Goal: Information Seeking & Learning: Learn about a topic

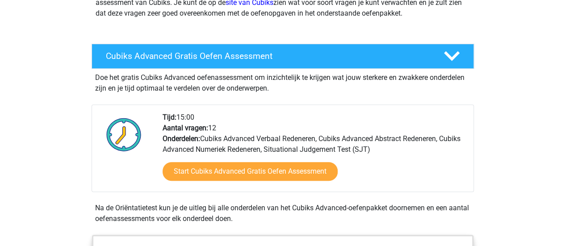
scroll to position [143, 0]
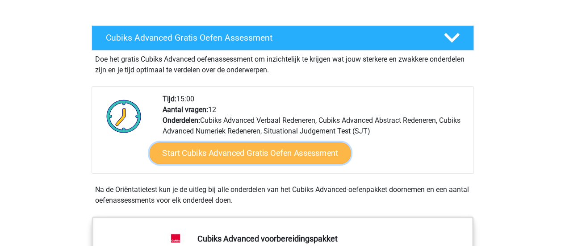
click at [319, 154] on link "Start Cubiks Advanced Gratis Oefen Assessment" at bounding box center [250, 153] width 202 height 21
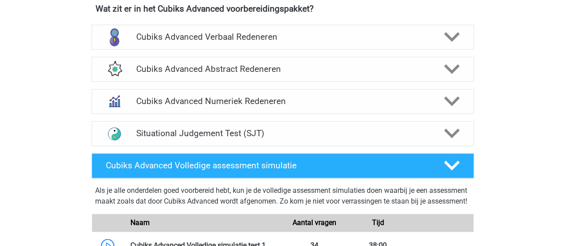
scroll to position [581, 0]
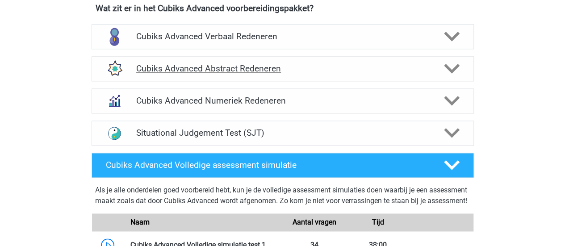
click at [203, 65] on h4 "Cubiks Advanced Abstract Redeneren" at bounding box center [282, 68] width 293 height 10
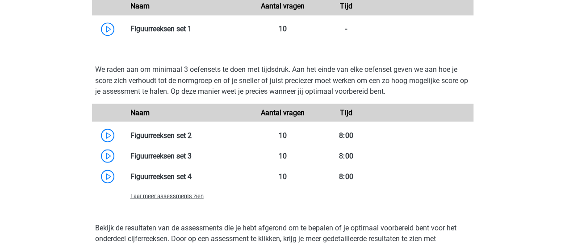
scroll to position [770, 0]
click at [192, 130] on link at bounding box center [192, 134] width 0 height 8
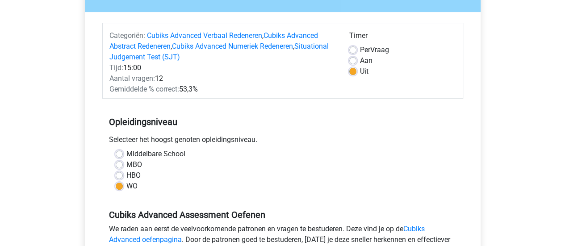
scroll to position [95, 0]
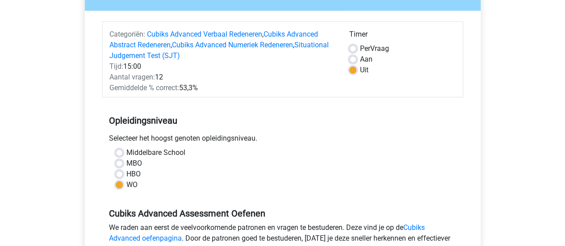
click at [363, 63] on label "Aan" at bounding box center [366, 59] width 13 height 11
click at [357, 63] on input "Aan" at bounding box center [352, 58] width 7 height 9
radio input "true"
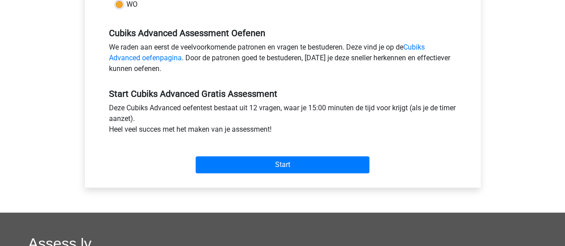
scroll to position [276, 0]
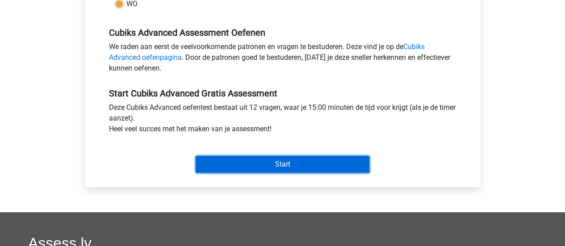
click at [359, 161] on input "Start" at bounding box center [283, 164] width 174 height 17
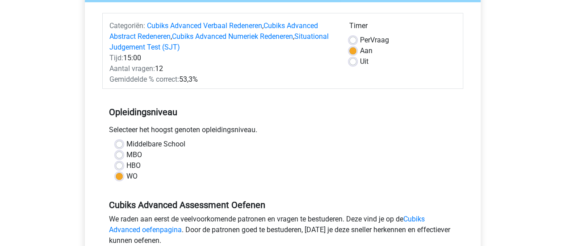
scroll to position [0, 0]
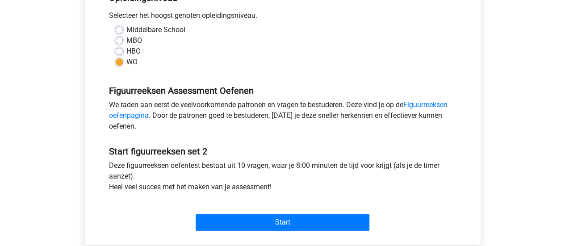
scroll to position [201, 0]
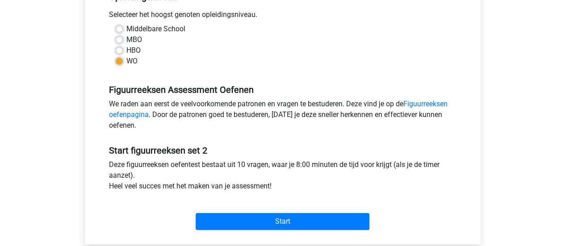
click at [311, 212] on div "Start" at bounding box center [282, 214] width 361 height 31
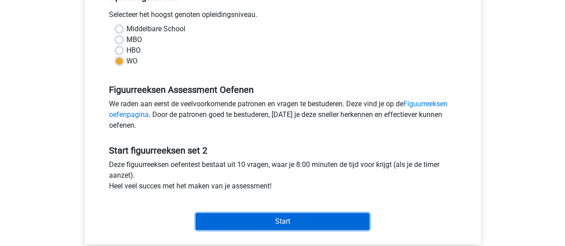
click at [323, 218] on input "Start" at bounding box center [283, 221] width 174 height 17
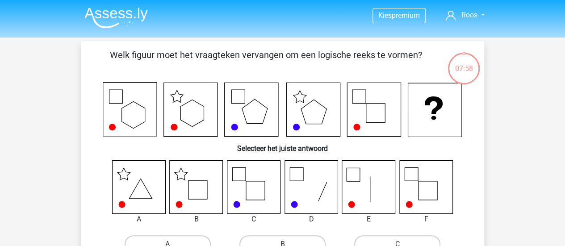
scroll to position [14, 0]
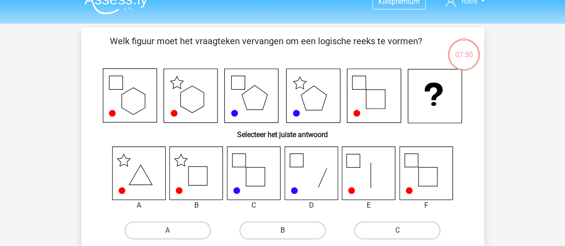
click at [256, 230] on label "B" at bounding box center [283, 231] width 86 height 18
click at [282, 231] on input "B" at bounding box center [285, 234] width 6 height 6
radio input "true"
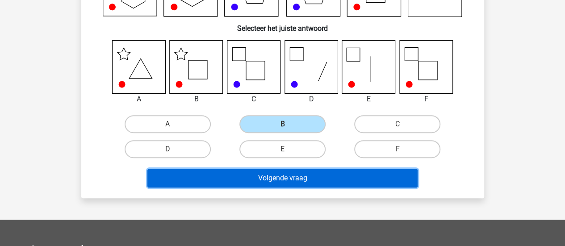
click at [396, 177] on button "Volgende vraag" at bounding box center [282, 178] width 270 height 19
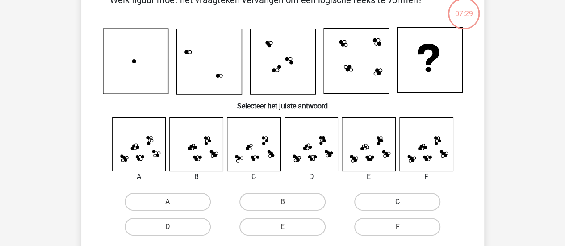
scroll to position [55, 0]
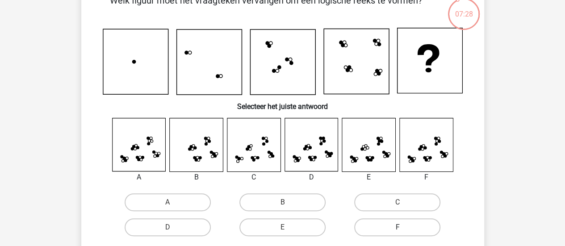
click at [411, 222] on label "F" at bounding box center [397, 228] width 86 height 18
click at [404, 227] on input "F" at bounding box center [401, 230] width 6 height 6
radio input "true"
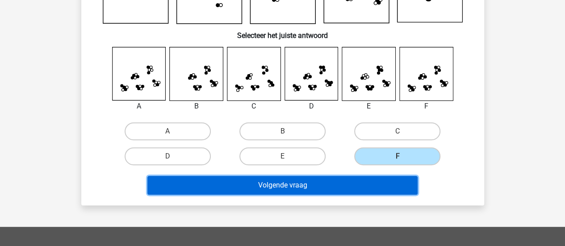
click at [416, 192] on button "Volgende vraag" at bounding box center [282, 185] width 270 height 19
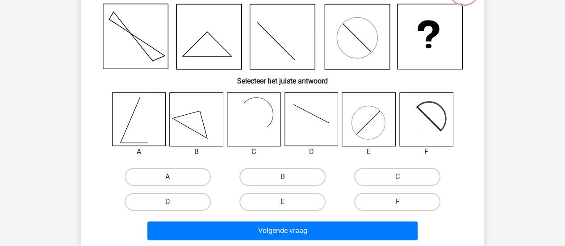
scroll to position [80, 0]
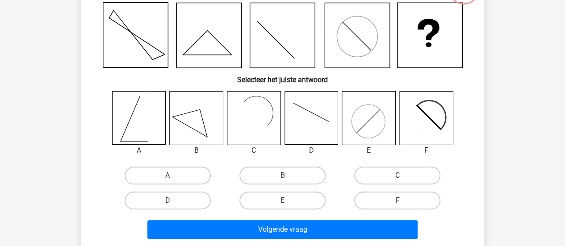
click at [379, 169] on label "C" at bounding box center [397, 176] width 86 height 18
click at [398, 176] on input "C" at bounding box center [401, 179] width 6 height 6
radio input "true"
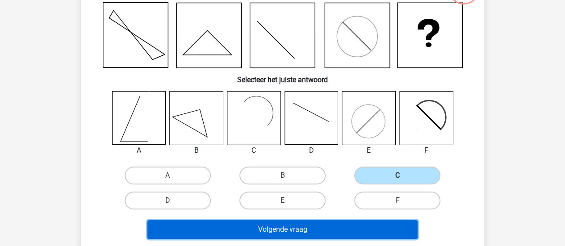
click at [379, 223] on button "Volgende vraag" at bounding box center [282, 229] width 270 height 19
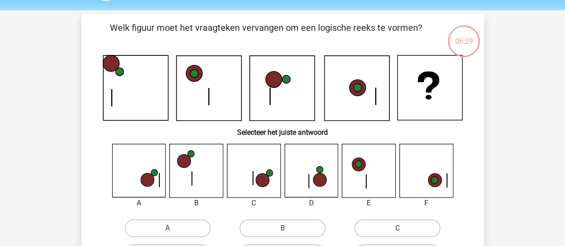
scroll to position [58, 0]
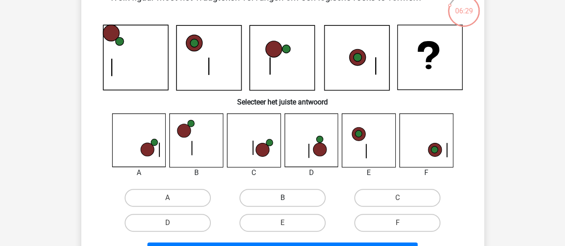
click at [299, 196] on label "B" at bounding box center [283, 198] width 86 height 18
click at [288, 198] on input "B" at bounding box center [285, 201] width 6 height 6
radio input "true"
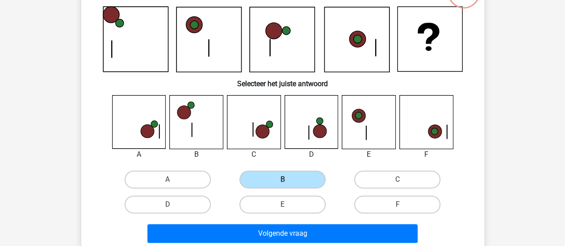
scroll to position [76, 0]
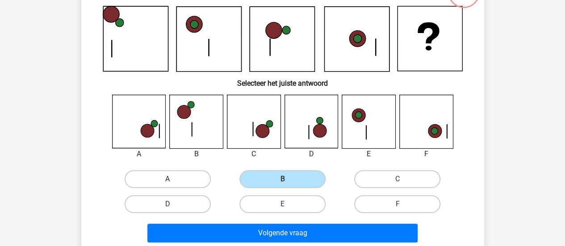
click at [205, 177] on label "A" at bounding box center [168, 179] width 86 height 18
click at [173, 179] on input "A" at bounding box center [171, 182] width 6 height 6
radio input "true"
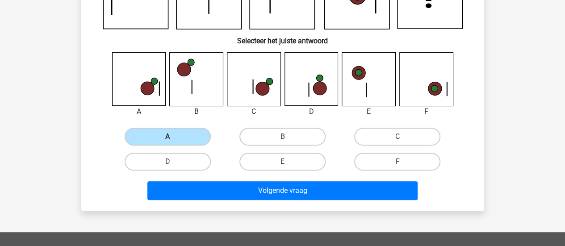
scroll to position [119, 0]
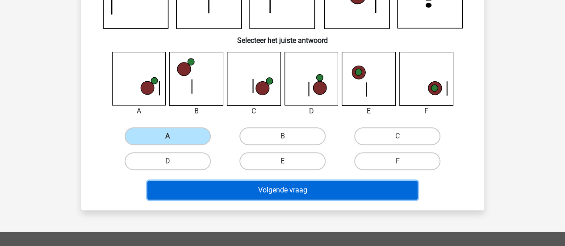
click at [403, 188] on button "Volgende vraag" at bounding box center [282, 190] width 270 height 19
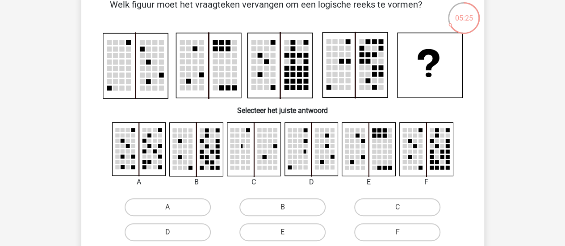
scroll to position [51, 0]
click at [182, 235] on label "D" at bounding box center [168, 232] width 86 height 18
click at [173, 235] on input "D" at bounding box center [171, 235] width 6 height 6
radio input "true"
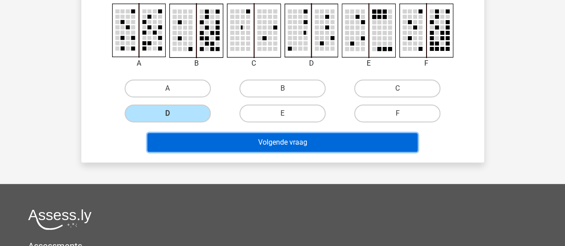
click at [403, 140] on button "Volgende vraag" at bounding box center [282, 142] width 270 height 19
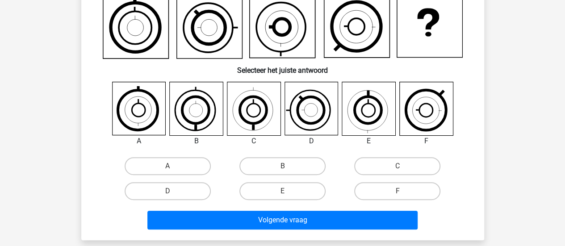
scroll to position [94, 0]
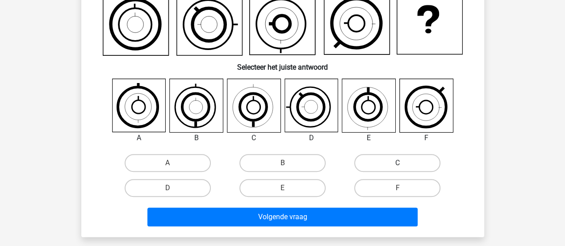
click at [366, 159] on label "C" at bounding box center [397, 163] width 86 height 18
click at [398, 163] on input "C" at bounding box center [401, 166] width 6 height 6
radio input "true"
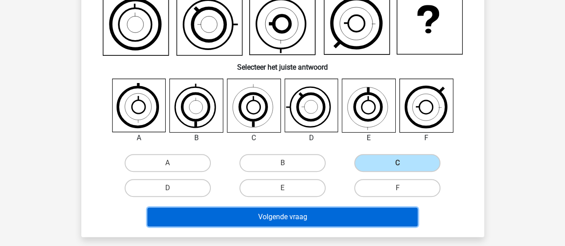
click at [369, 215] on button "Volgende vraag" at bounding box center [282, 217] width 270 height 19
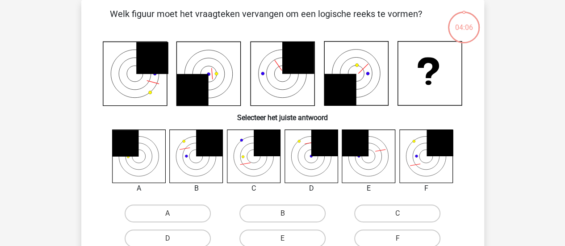
scroll to position [0, 0]
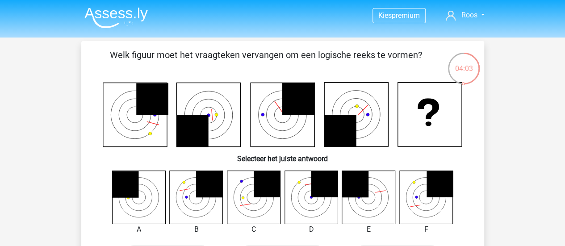
click at [476, 147] on div "Welk figuur moet het vraagteken vervangen om een logische reeks te vormen? Sele…" at bounding box center [283, 184] width 396 height 273
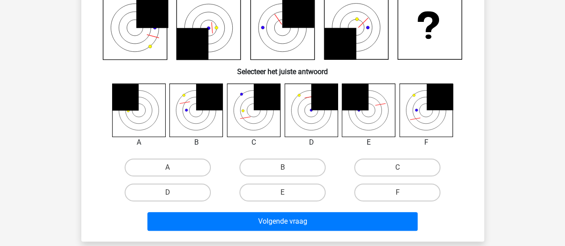
scroll to position [88, 0]
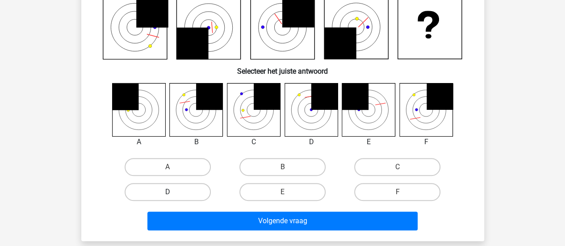
click at [170, 191] on label "D" at bounding box center [168, 192] width 86 height 18
click at [170, 192] on input "D" at bounding box center [171, 195] width 6 height 6
radio input "true"
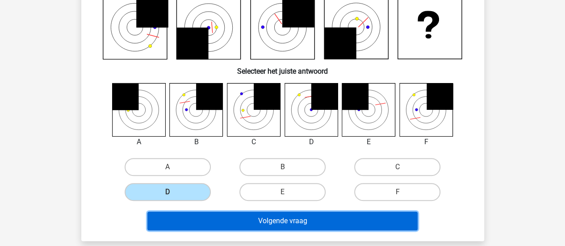
click at [321, 218] on button "Volgende vraag" at bounding box center [282, 221] width 270 height 19
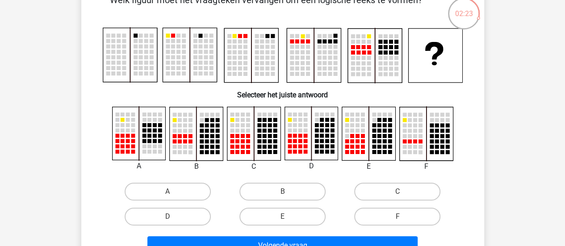
scroll to position [59, 0]
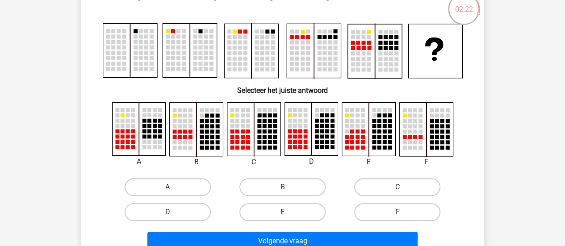
click at [380, 189] on label "C" at bounding box center [397, 187] width 86 height 18
click at [398, 189] on input "C" at bounding box center [401, 190] width 6 height 6
radio input "true"
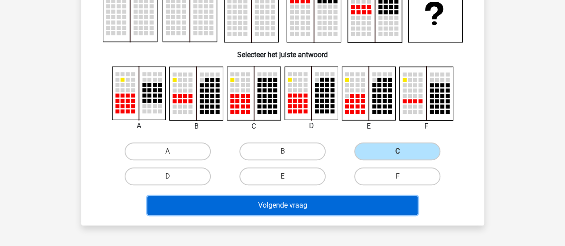
click at [404, 206] on button "Volgende vraag" at bounding box center [282, 205] width 270 height 19
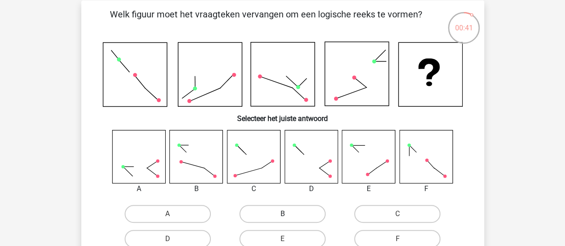
scroll to position [70, 0]
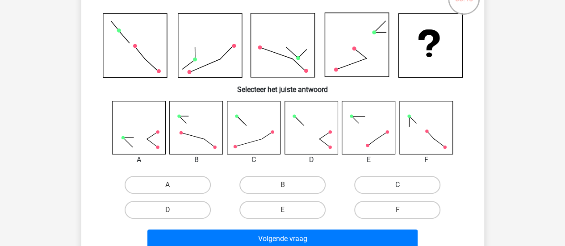
click at [398, 180] on label "C" at bounding box center [397, 185] width 86 height 18
click at [398, 185] on input "C" at bounding box center [401, 188] width 6 height 6
radio input "true"
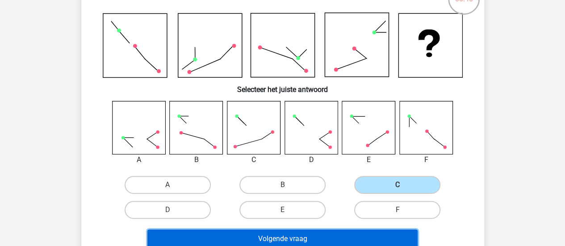
click at [400, 231] on button "Volgende vraag" at bounding box center [282, 239] width 270 height 19
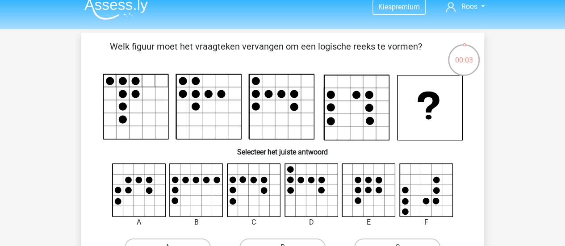
scroll to position [8, 0]
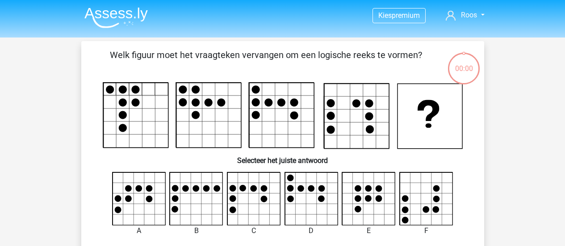
scroll to position [8, 0]
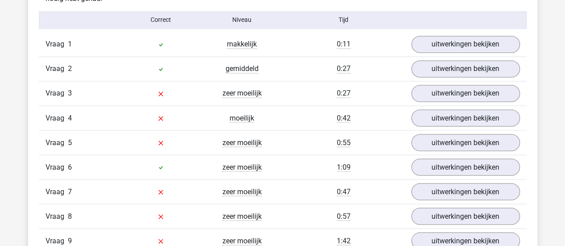
scroll to position [712, 0]
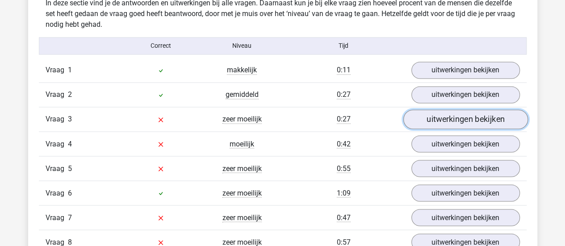
click at [491, 124] on link "uitwerkingen bekijken" at bounding box center [465, 119] width 125 height 20
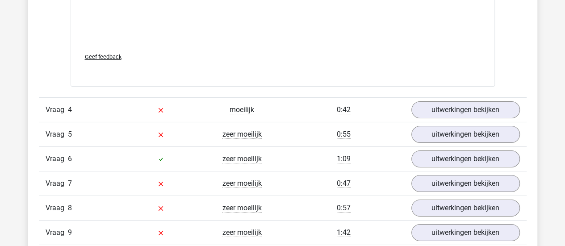
scroll to position [1498, 0]
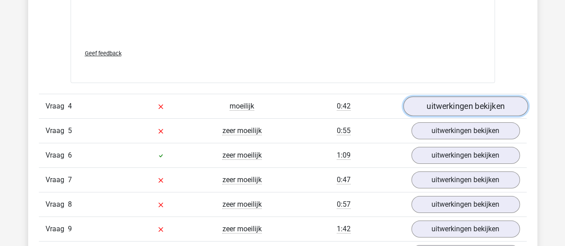
click at [488, 102] on link "uitwerkingen bekijken" at bounding box center [465, 107] width 125 height 20
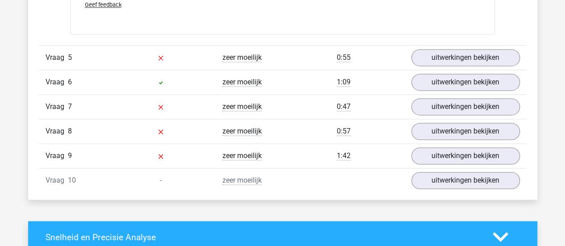
scroll to position [2321, 0]
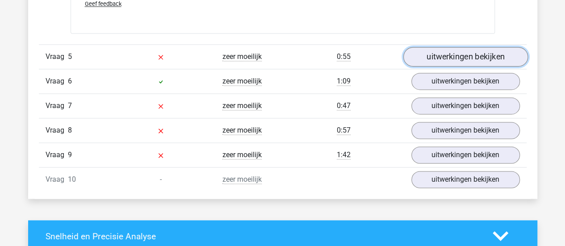
click at [474, 51] on link "uitwerkingen bekijken" at bounding box center [465, 57] width 125 height 20
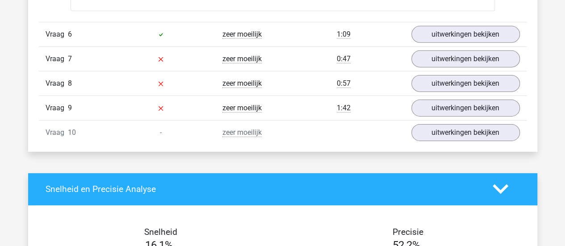
scroll to position [3117, 0]
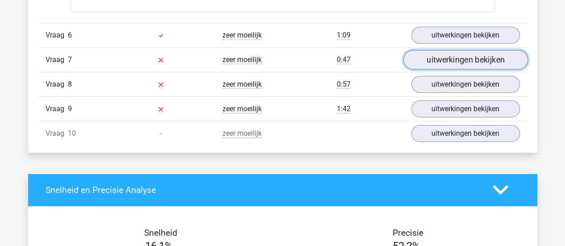
click at [496, 53] on link "uitwerkingen bekijken" at bounding box center [465, 60] width 125 height 20
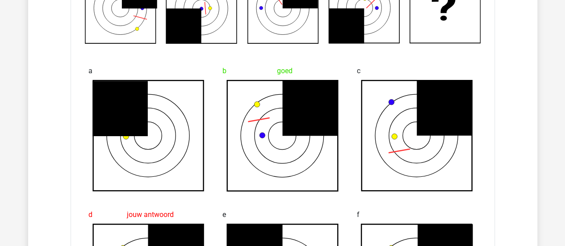
scroll to position [3287, 0]
